Goal: Complete application form

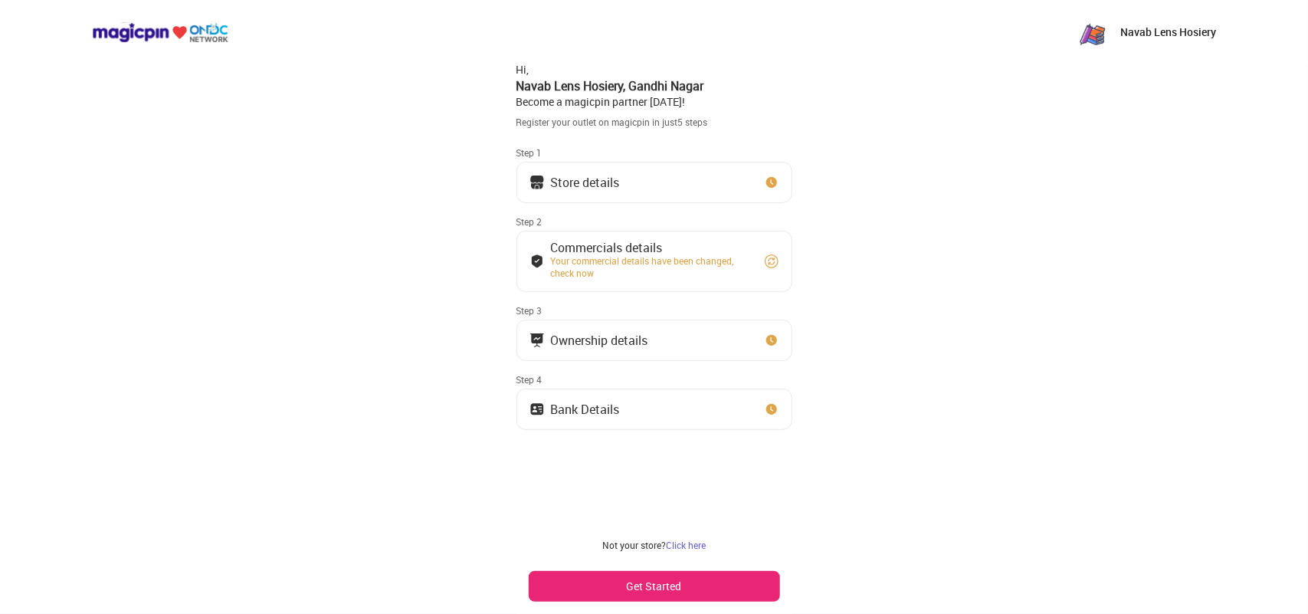
click at [717, 185] on button "Store details" at bounding box center [654, 182] width 276 height 41
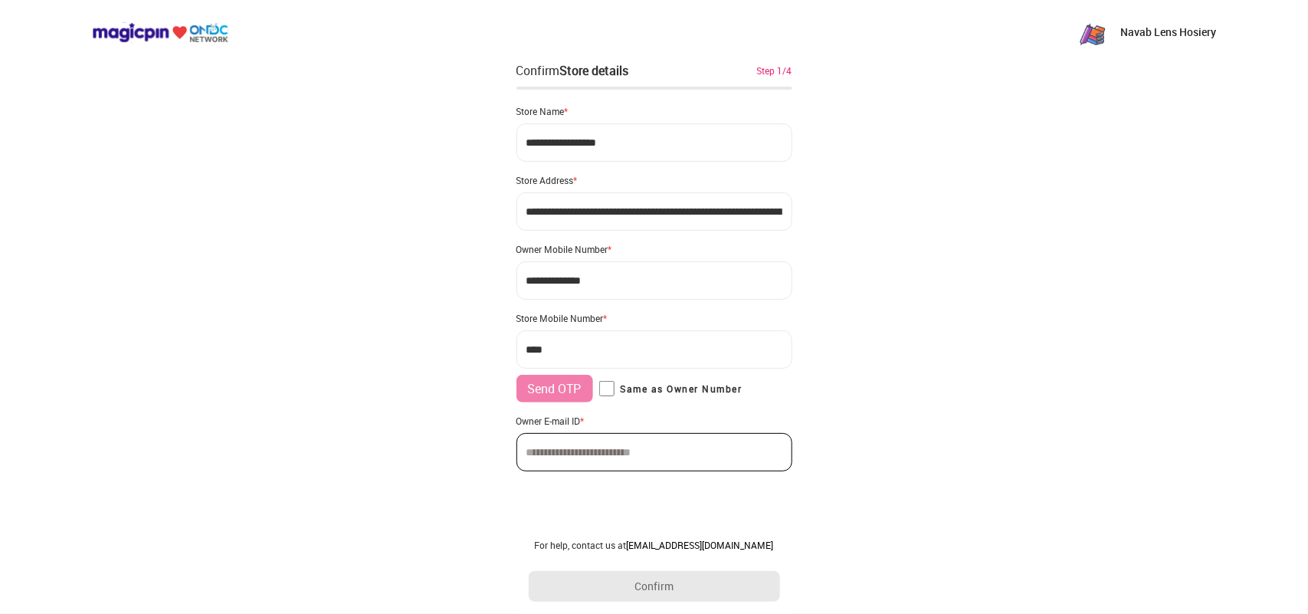
type input "**********"
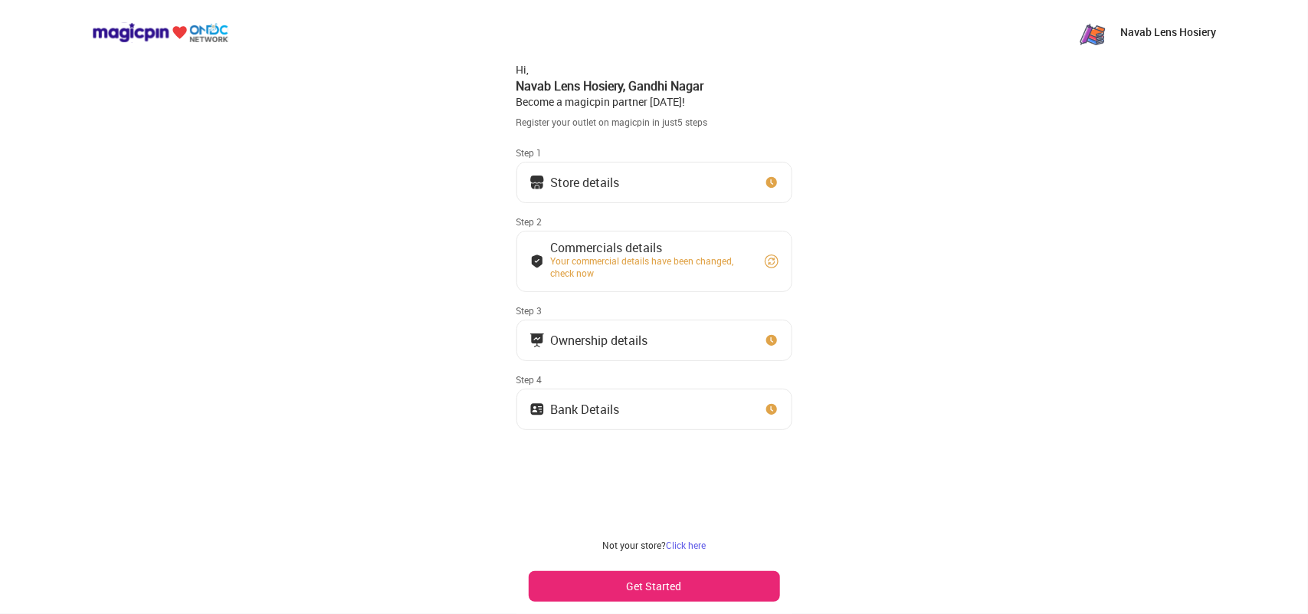
click at [657, 248] on div "Commercials details" at bounding box center [650, 248] width 199 height 8
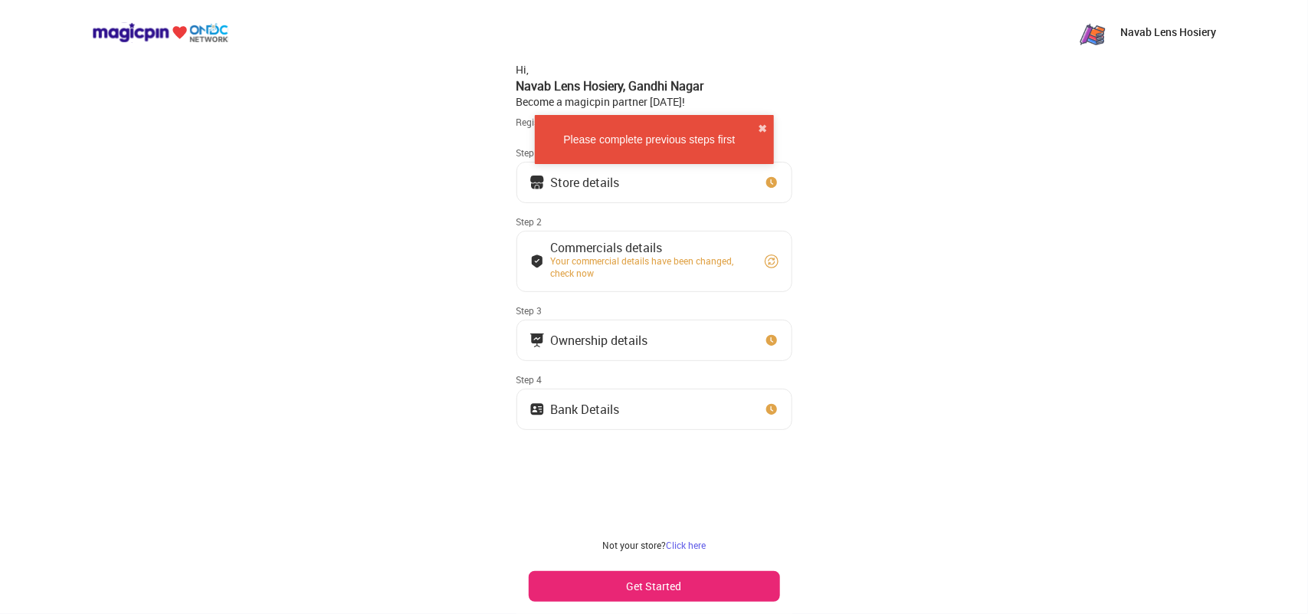
click at [698, 268] on div "Your commercial details have been changed, check now" at bounding box center [650, 266] width 199 height 25
